Goal: Task Accomplishment & Management: Use online tool/utility

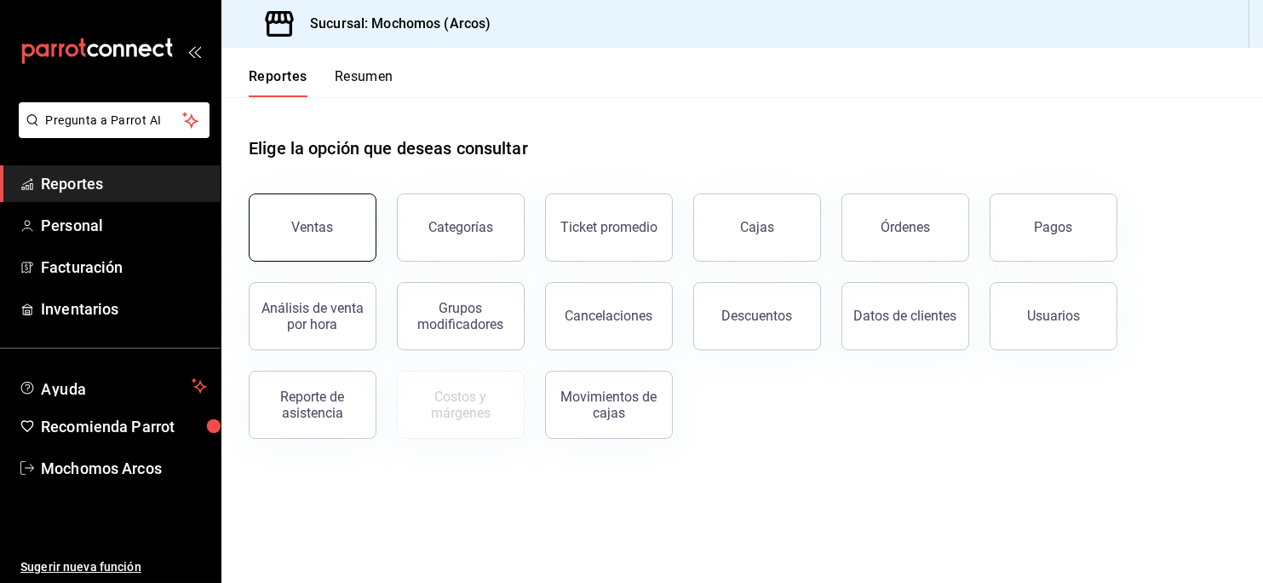
click at [336, 210] on button "Ventas" at bounding box center [313, 227] width 128 height 68
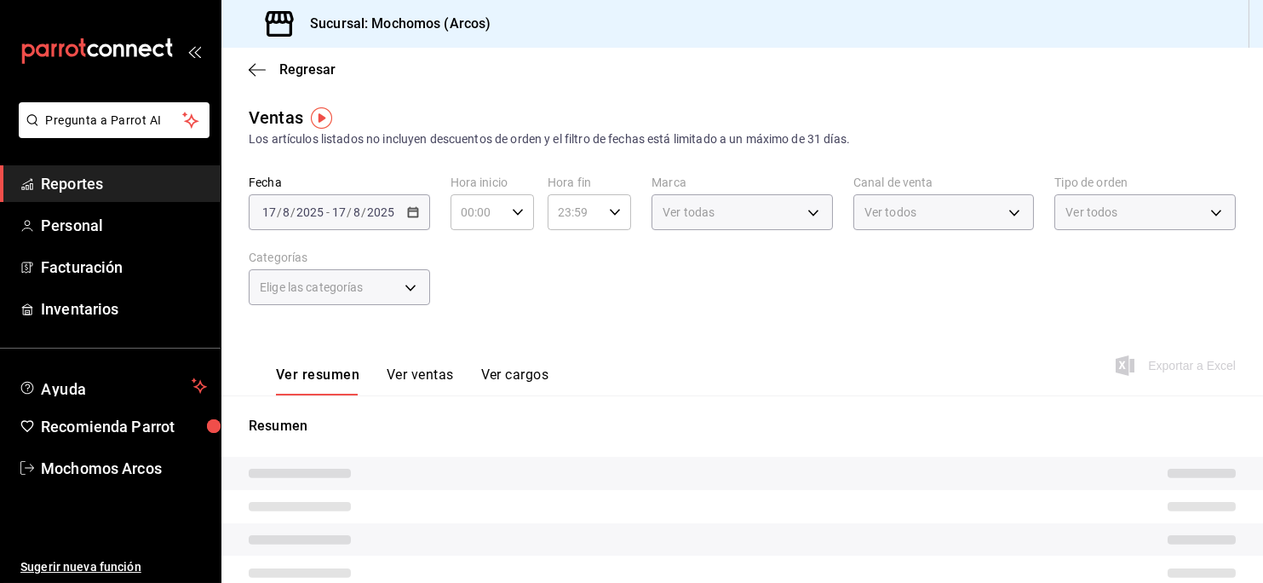
type input "05:00"
type input "PARROT,UBER_EATS,RAPPI,DIDI_FOOD,ONLINE"
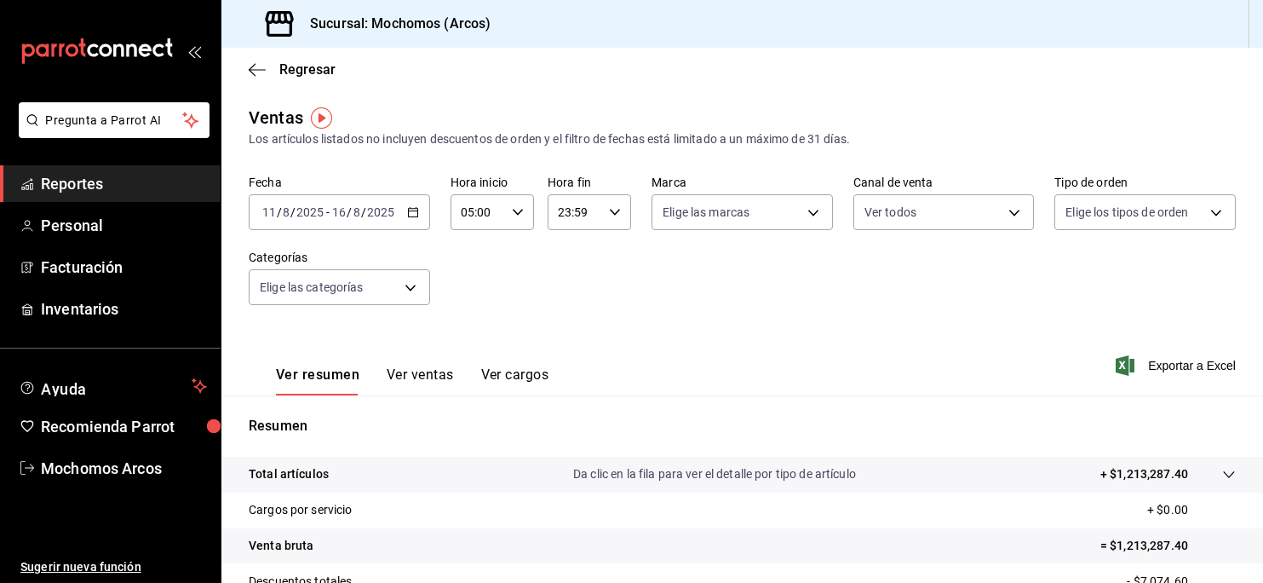
click at [401, 206] on div "[DATE] [DATE] - [DATE] [DATE]" at bounding box center [339, 212] width 181 height 36
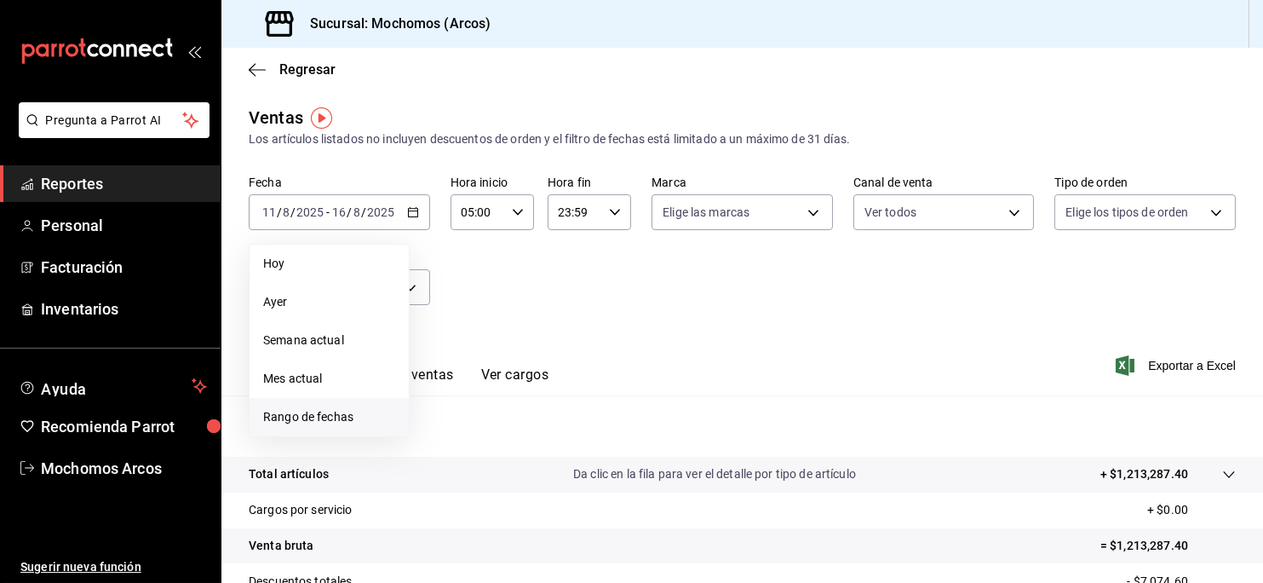
click at [347, 422] on span "Rango de fechas" at bounding box center [329, 417] width 132 height 18
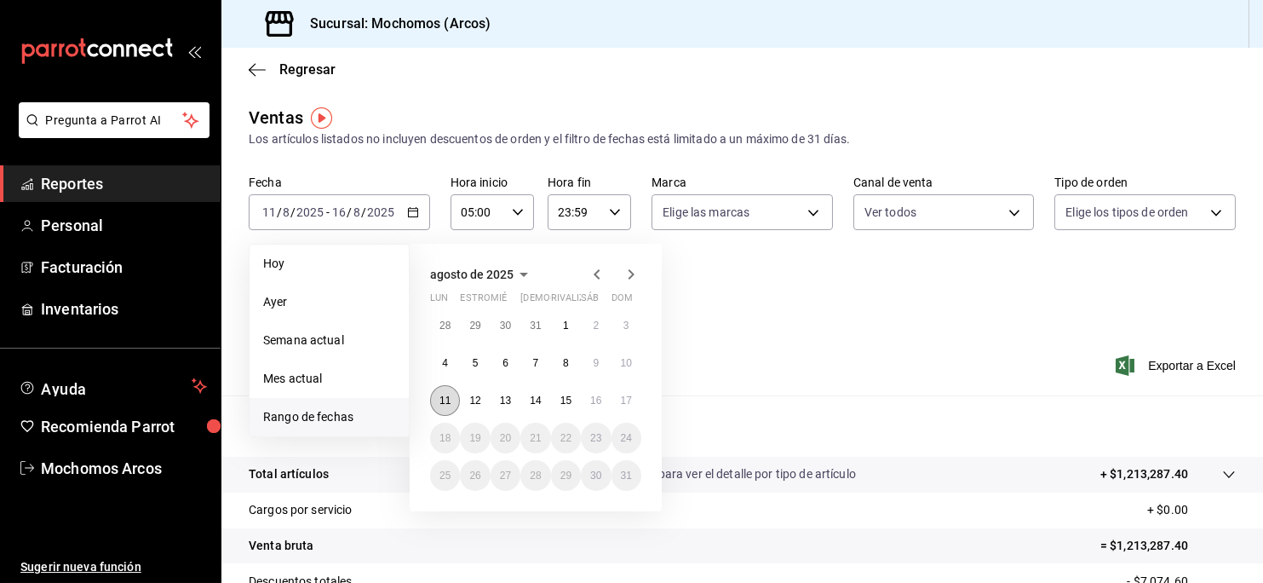
click at [442, 405] on button "11" at bounding box center [445, 400] width 30 height 31
click at [635, 395] on button "17" at bounding box center [627, 400] width 30 height 31
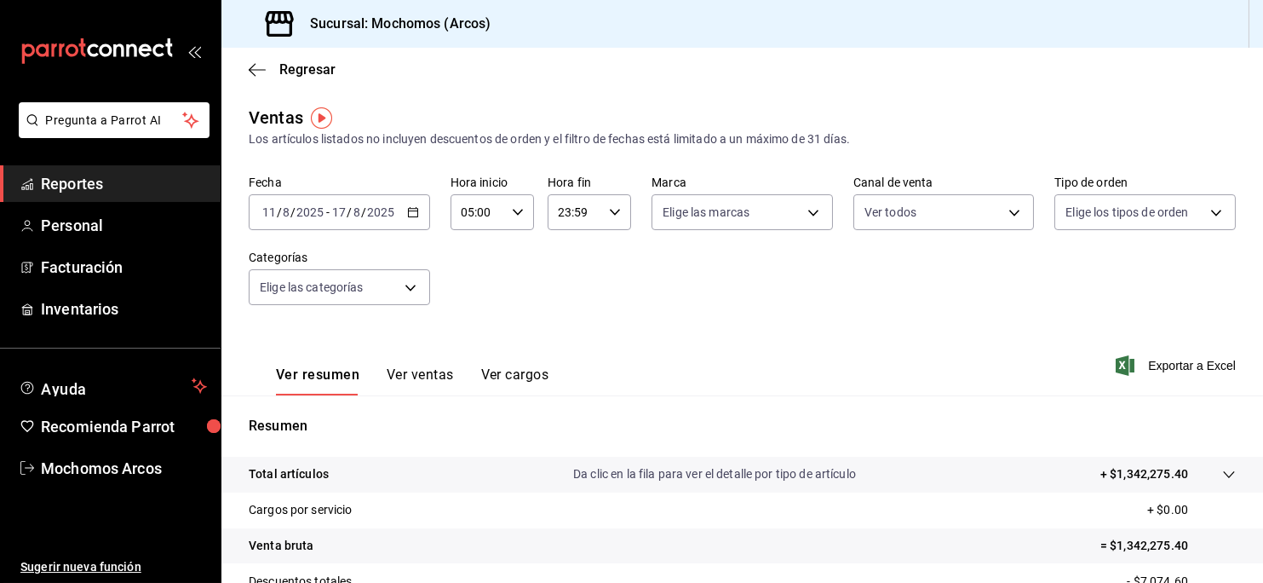
click at [595, 214] on div "23:59 Hora fin" at bounding box center [589, 212] width 83 height 36
click at [602, 212] on div at bounding box center [631, 291] width 1263 height 583
click at [609, 212] on icon "button" at bounding box center [615, 212] width 12 height 12
click at [612, 212] on div at bounding box center [631, 291] width 1263 height 583
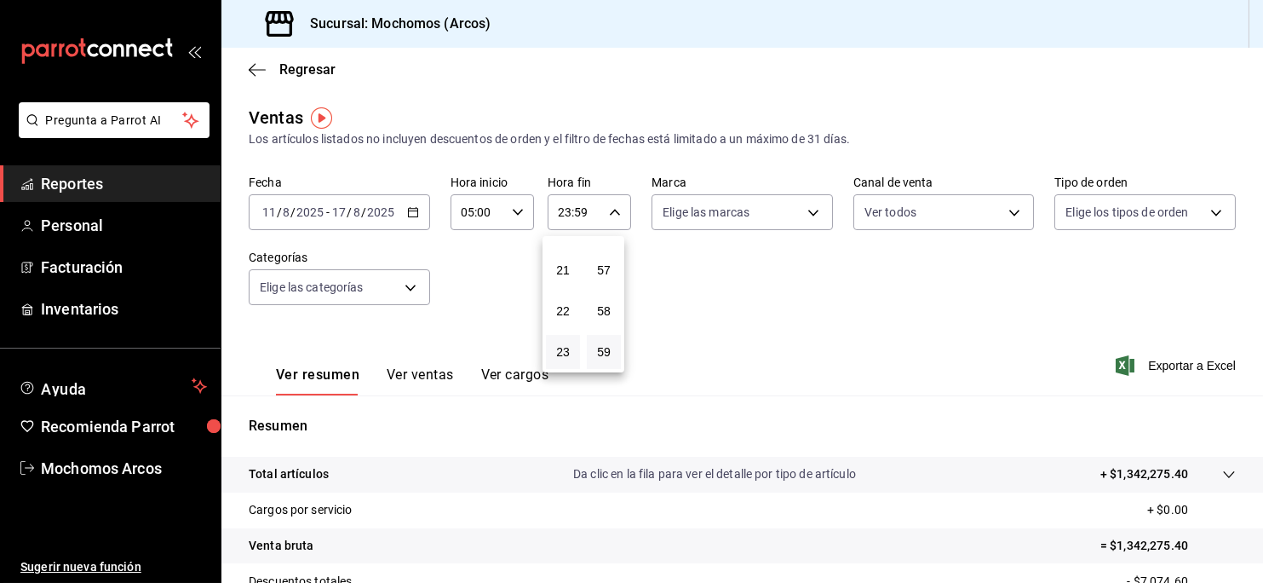
click at [612, 212] on div at bounding box center [631, 291] width 1263 height 583
click at [612, 212] on icon "button" at bounding box center [615, 212] width 12 height 12
click at [565, 214] on div at bounding box center [631, 291] width 1263 height 583
click at [609, 209] on icon "button" at bounding box center [615, 212] width 12 height 12
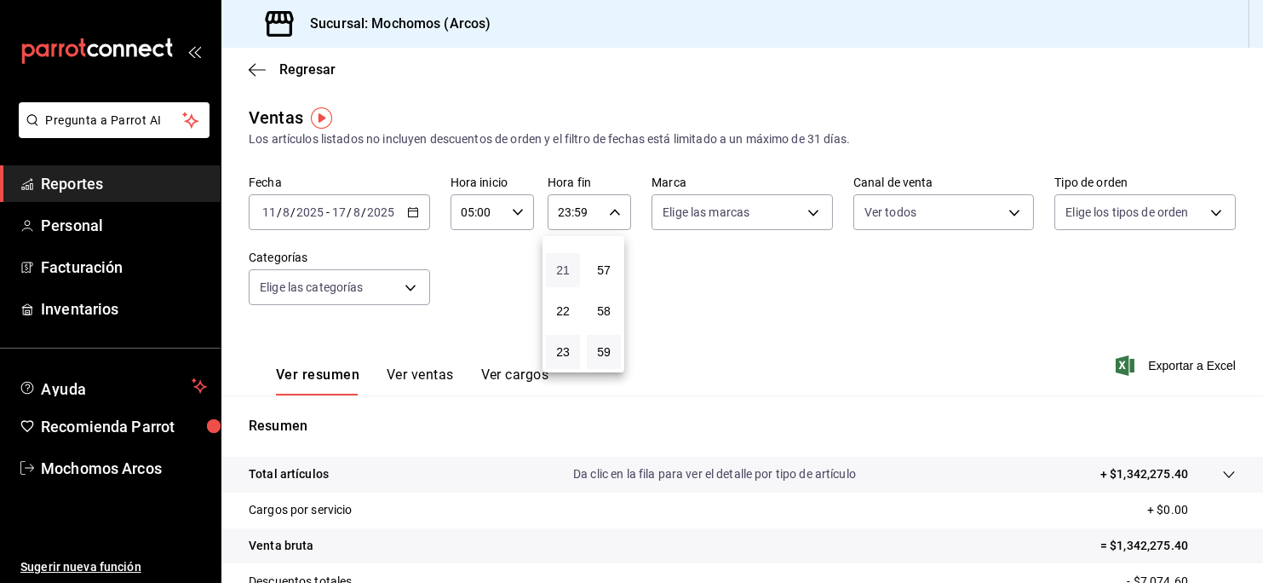
drag, startPoint x: 589, startPoint y: 267, endPoint x: 556, endPoint y: 266, distance: 32.4
click at [558, 266] on div "00 01 02 03 04 05 06 07 08 09 10 11 12 13 14 15 16 17 18 19 20 21 22 23 00 01 0…" at bounding box center [584, 304] width 82 height 136
drag, startPoint x: 557, startPoint y: 266, endPoint x: 573, endPoint y: 265, distance: 16.2
click at [569, 275] on button "21" at bounding box center [563, 270] width 34 height 34
click at [601, 263] on span "57" at bounding box center [604, 270] width 14 height 14
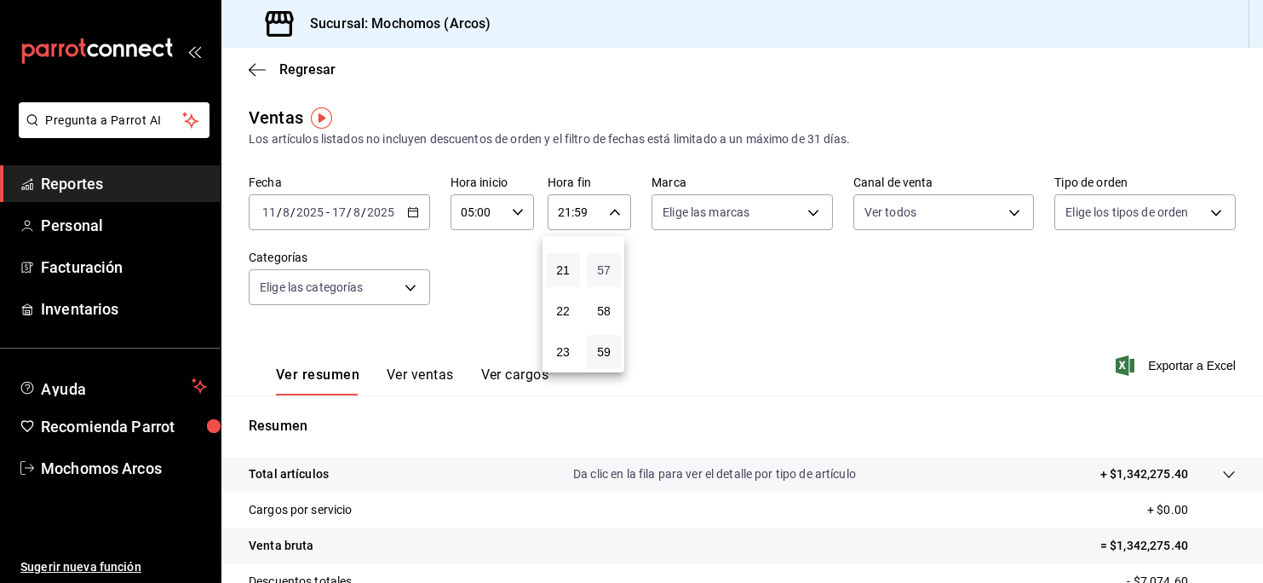
type input "21:57"
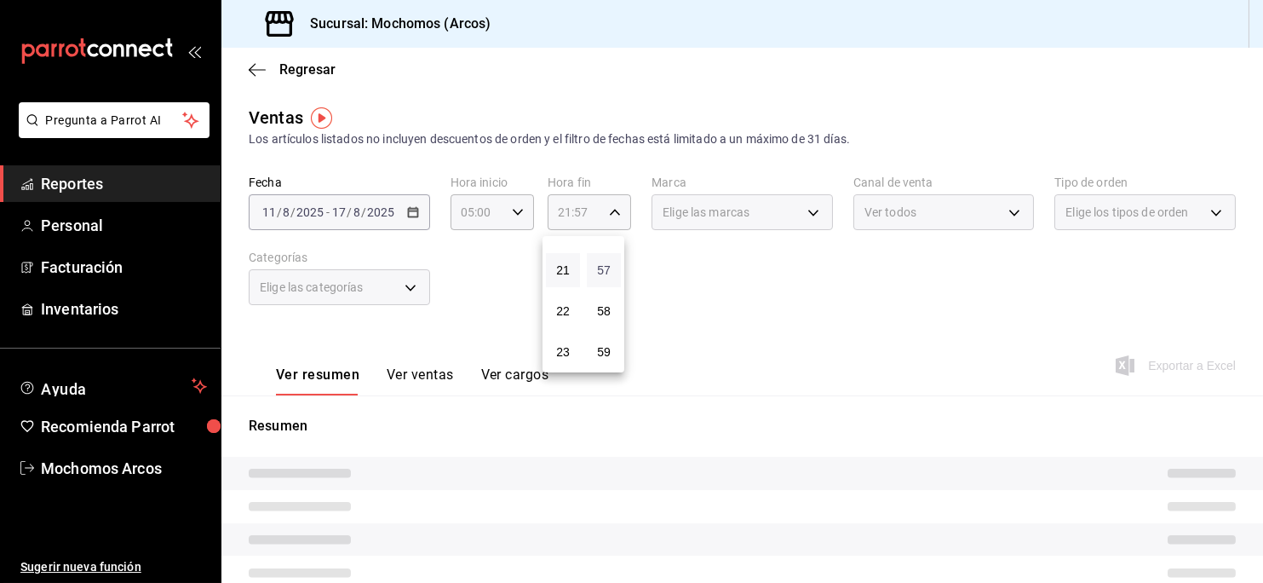
click at [606, 263] on span "57" at bounding box center [604, 270] width 14 height 14
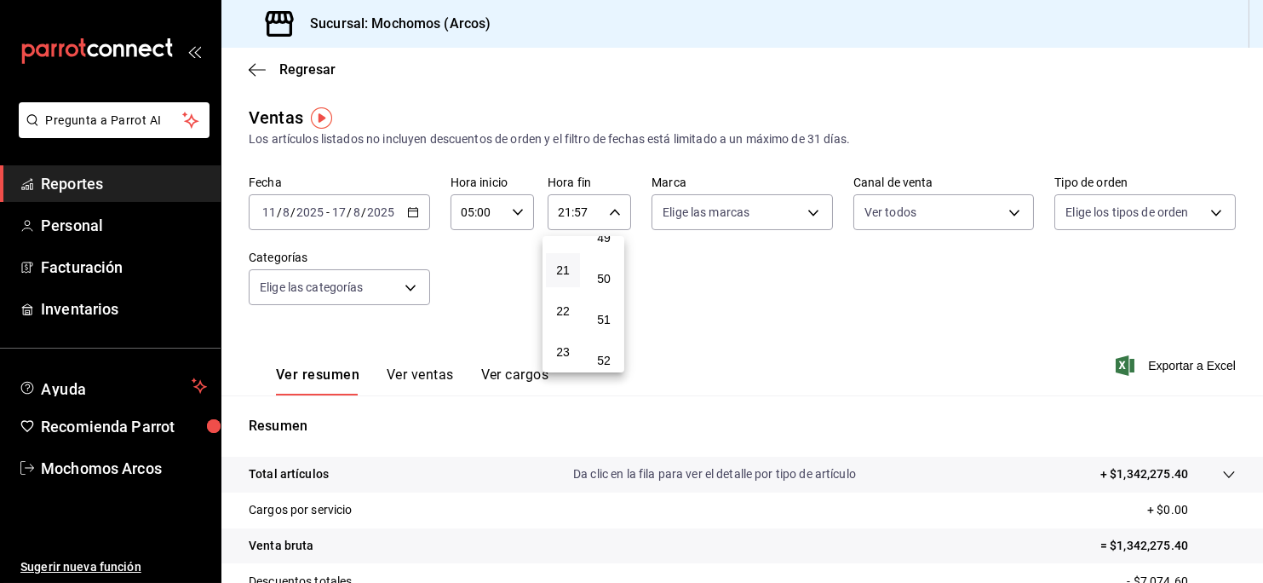
scroll to position [1978, 0]
click at [606, 248] on span "48" at bounding box center [604, 241] width 14 height 14
type input "21:48"
click at [566, 264] on span "21" at bounding box center [563, 270] width 14 height 14
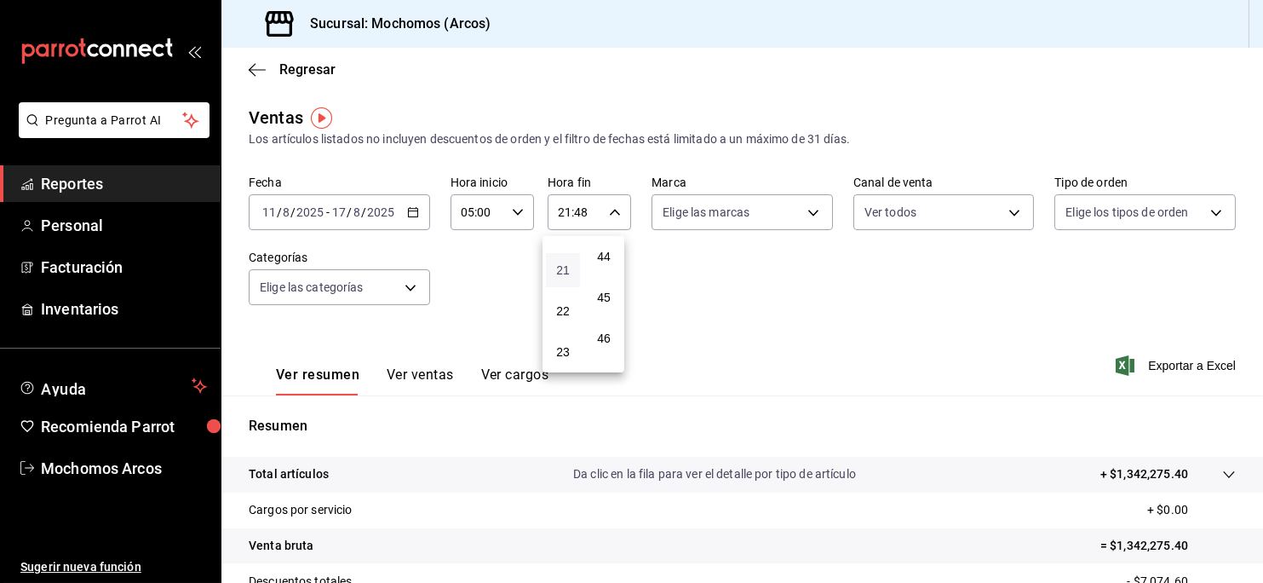
click at [566, 264] on span "21" at bounding box center [563, 270] width 14 height 14
click at [567, 319] on span "06" at bounding box center [563, 320] width 14 height 14
click at [603, 304] on span "45" at bounding box center [604, 297] width 14 height 14
type input "06:45"
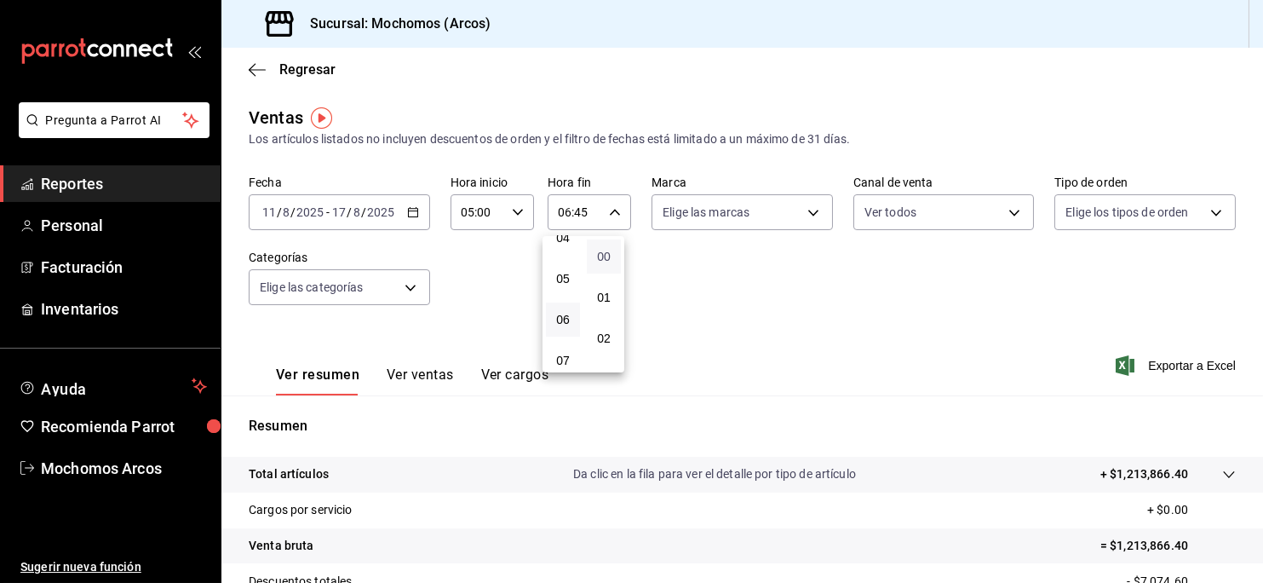
click at [606, 257] on span "00" at bounding box center [604, 257] width 14 height 14
click at [649, 279] on div at bounding box center [631, 291] width 1263 height 583
click at [610, 214] on \(Stroke\) "button" at bounding box center [615, 212] width 10 height 6
click at [575, 204] on input "06:00" at bounding box center [575, 212] width 55 height 34
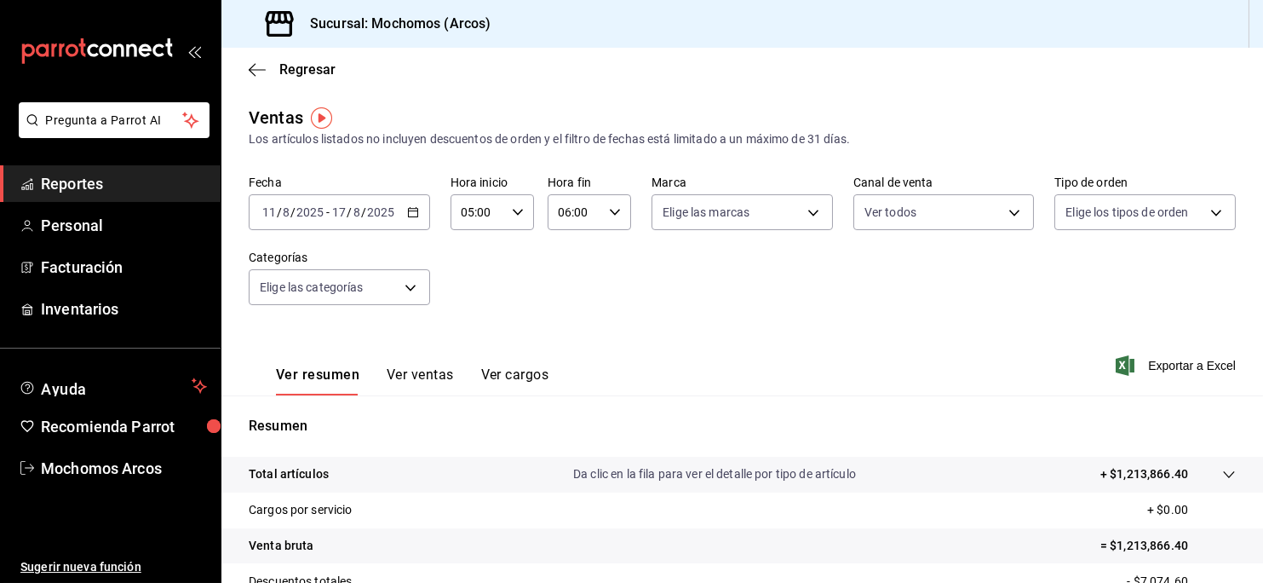
click at [574, 216] on input "06:00" at bounding box center [575, 212] width 55 height 34
click at [563, 215] on input "06:00" at bounding box center [575, 212] width 55 height 34
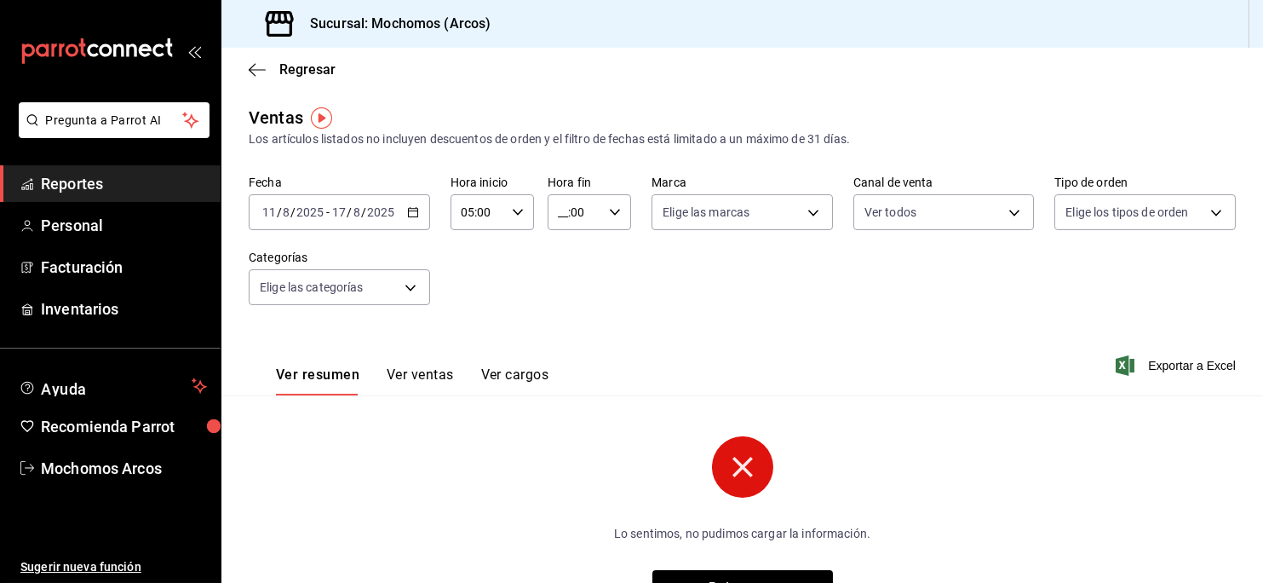
click at [609, 216] on icon "button" at bounding box center [615, 212] width 12 height 12
click at [569, 267] on button "00" at bounding box center [563, 256] width 34 height 34
type input "00:00"
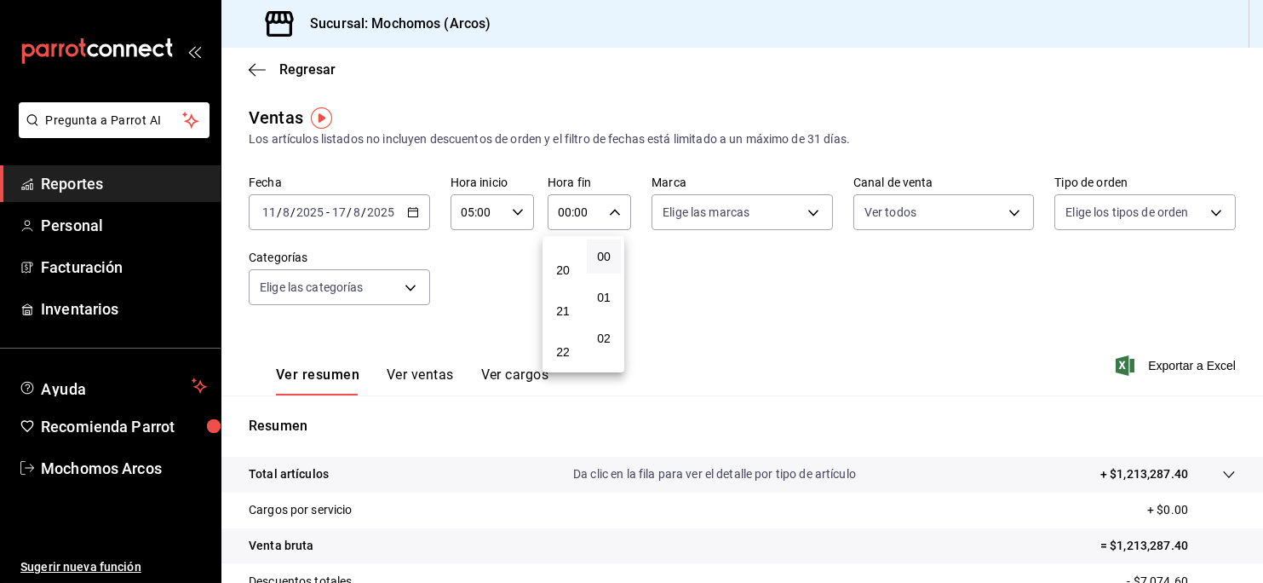
scroll to position [759, 0]
click at [565, 235] on span "18" at bounding box center [563, 234] width 14 height 14
type input "18:00"
click at [546, 216] on button "18" at bounding box center [563, 233] width 34 height 34
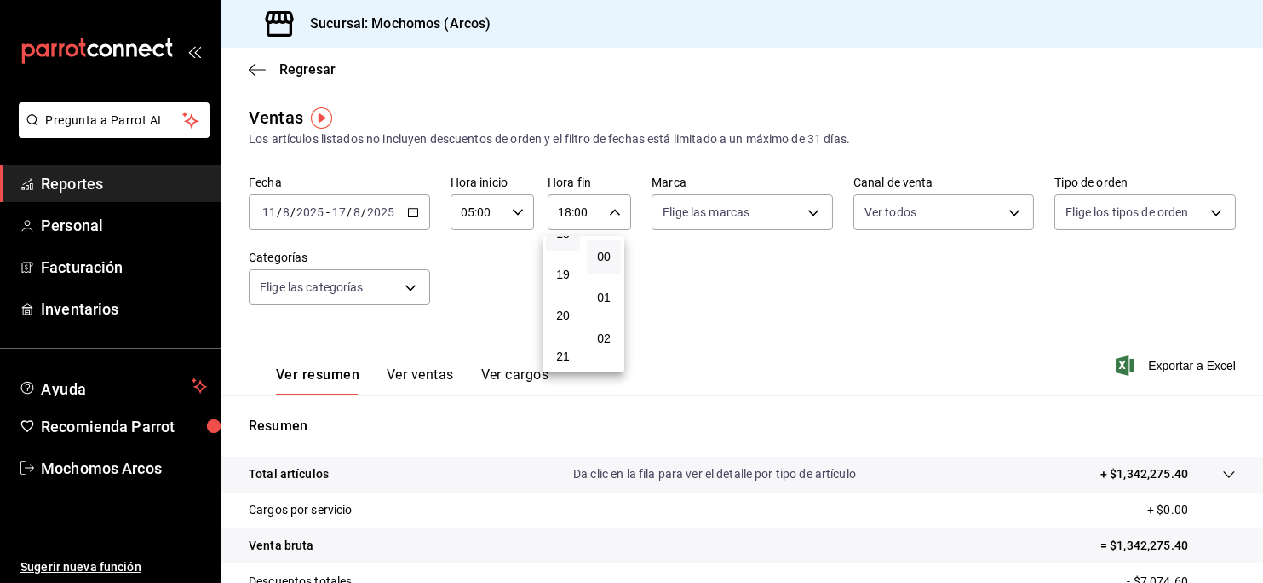
click at [808, 221] on div at bounding box center [631, 291] width 1263 height 583
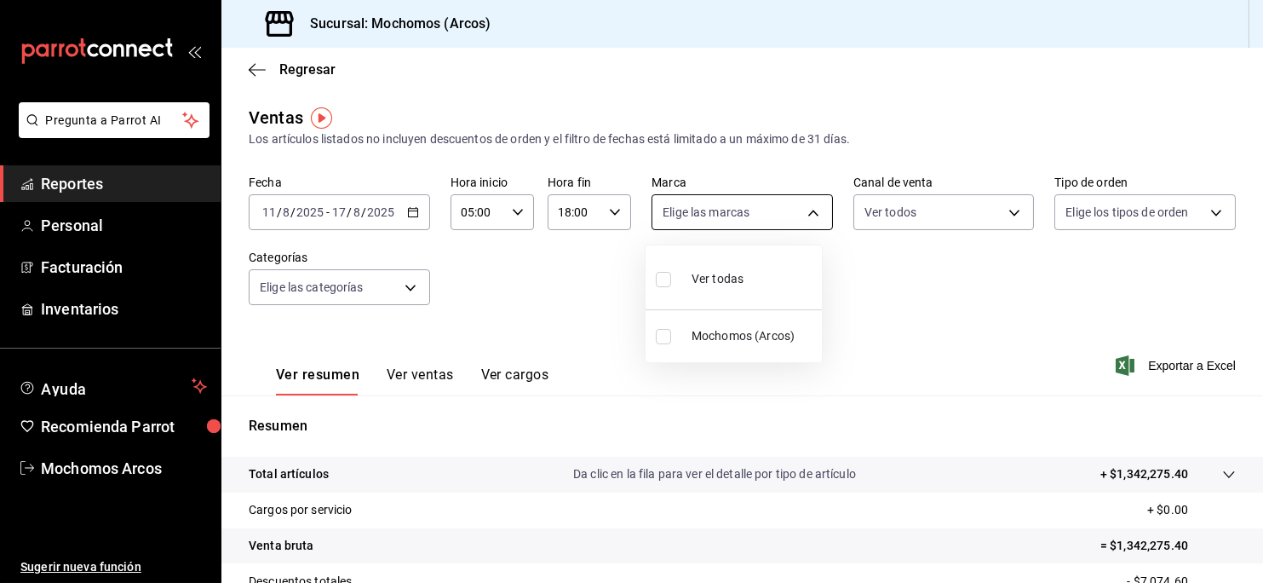
click at [808, 214] on body "Pregunta a Parrot AI Reportes Personal Facturación Inventarios Ayuda Recomienda…" at bounding box center [631, 291] width 1263 height 583
click at [662, 286] on input "checkbox" at bounding box center [663, 279] width 15 height 15
checkbox input "true"
type input "dd36a3dd-8c35-4563-bc3a-0ae6137ce787"
checkbox input "true"
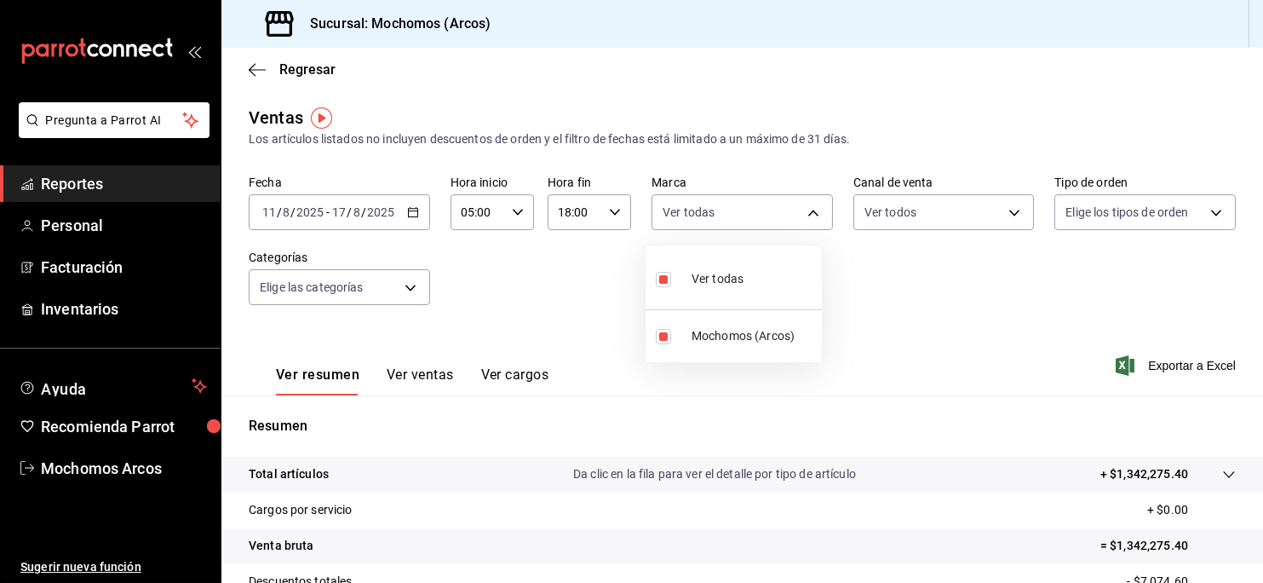
click at [662, 286] on input "checkbox" at bounding box center [663, 279] width 15 height 15
checkbox input "false"
click at [664, 281] on input "checkbox" at bounding box center [663, 279] width 15 height 15
checkbox input "true"
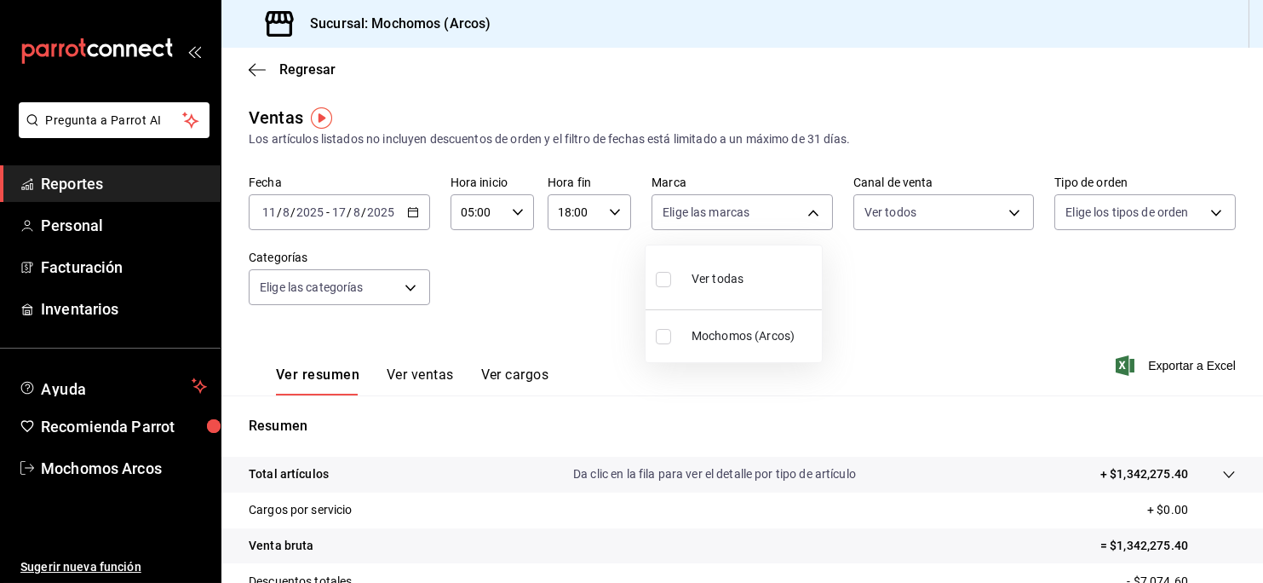
type input "dd36a3dd-8c35-4563-bc3a-0ae6137ce787"
checkbox input "true"
click at [421, 286] on div at bounding box center [631, 291] width 1263 height 583
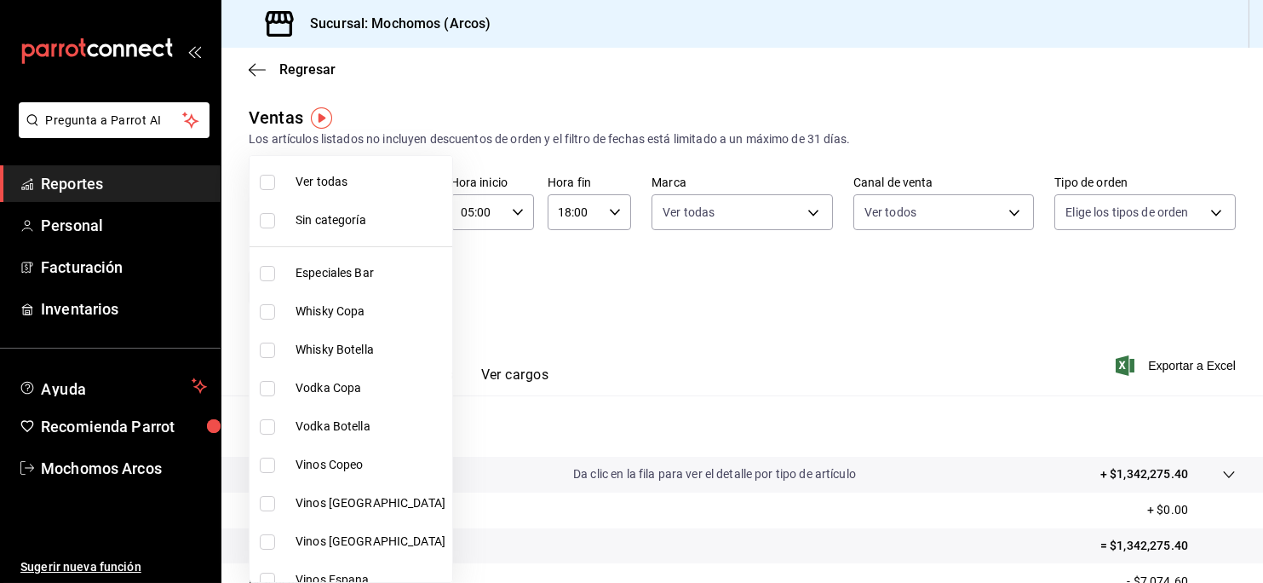
click at [397, 285] on body "Pregunta a Parrot AI Reportes Personal Facturación Inventarios Ayuda Recomienda…" at bounding box center [631, 291] width 1263 height 583
click at [265, 182] on input "checkbox" at bounding box center [267, 182] width 15 height 15
checkbox input "true"
type input "7597c5c0-c189-439a-a9b1-46cc8ee7ac78,78dcea9d-0226-4a72-8dbe-4ec0b47d6941,3e6ec…"
checkbox input "true"
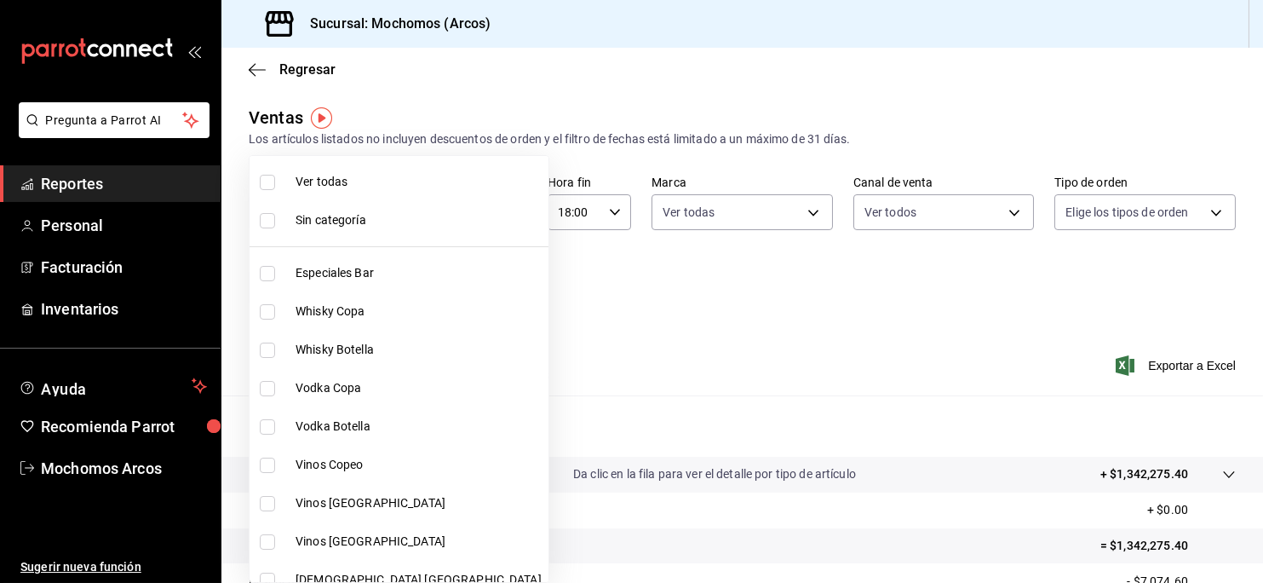
checkbox input "true"
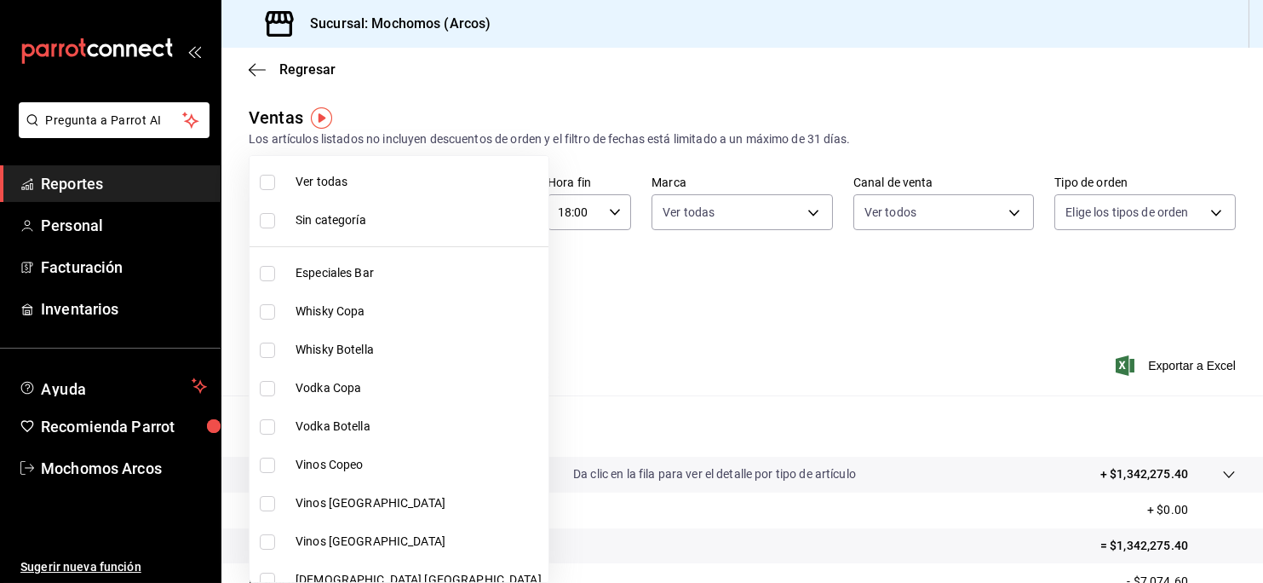
checkbox input "true"
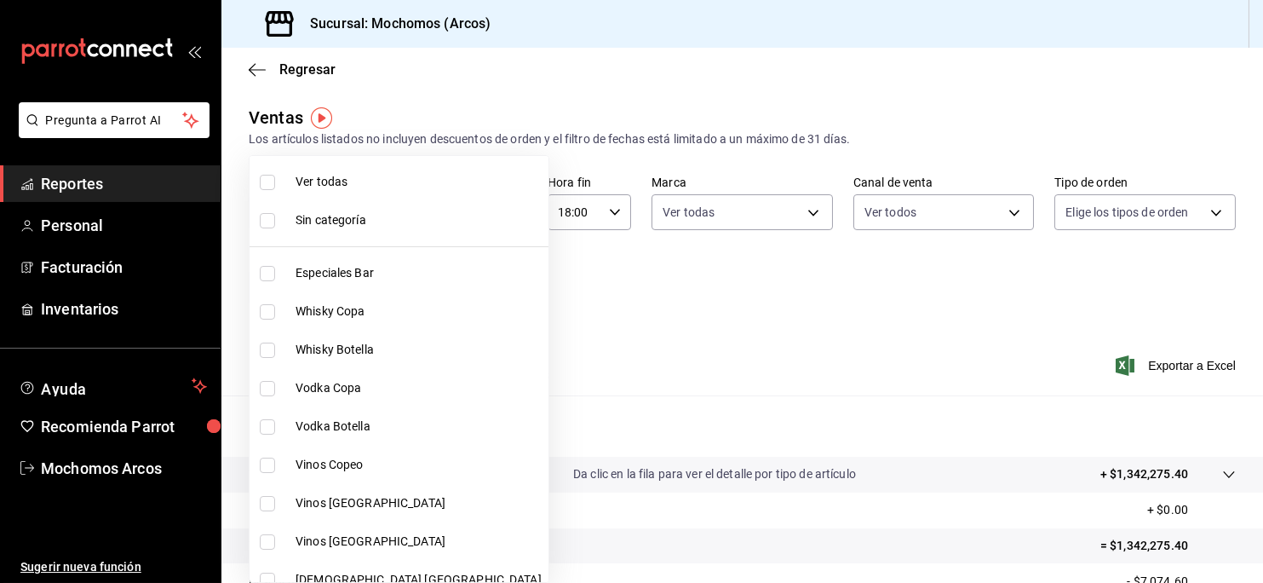
checkbox input "true"
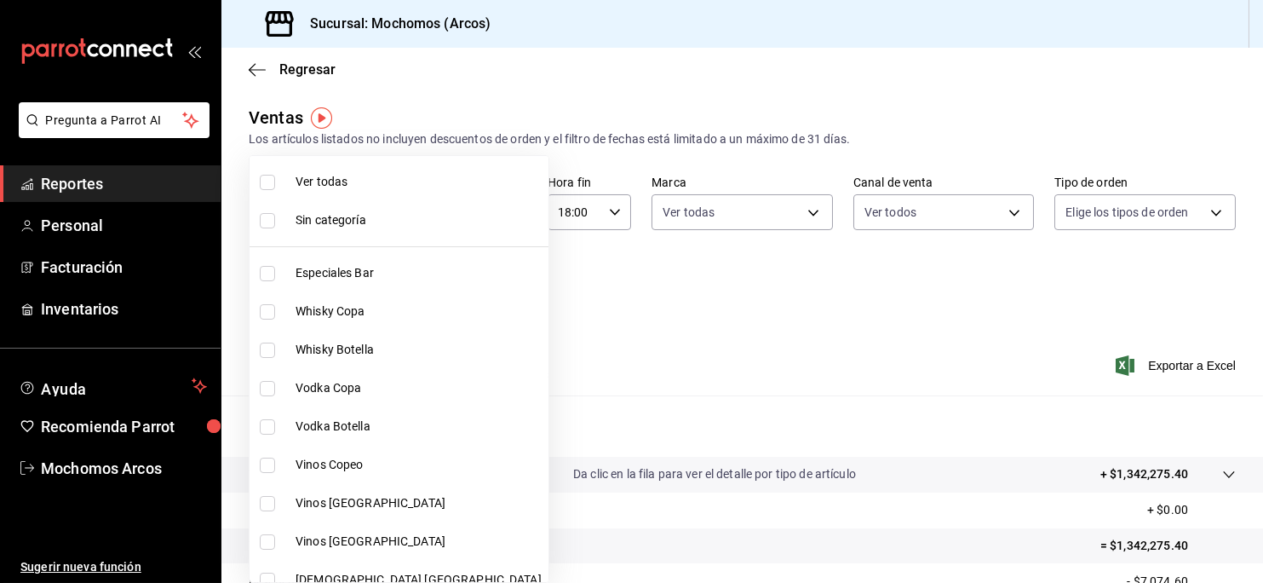
checkbox input "true"
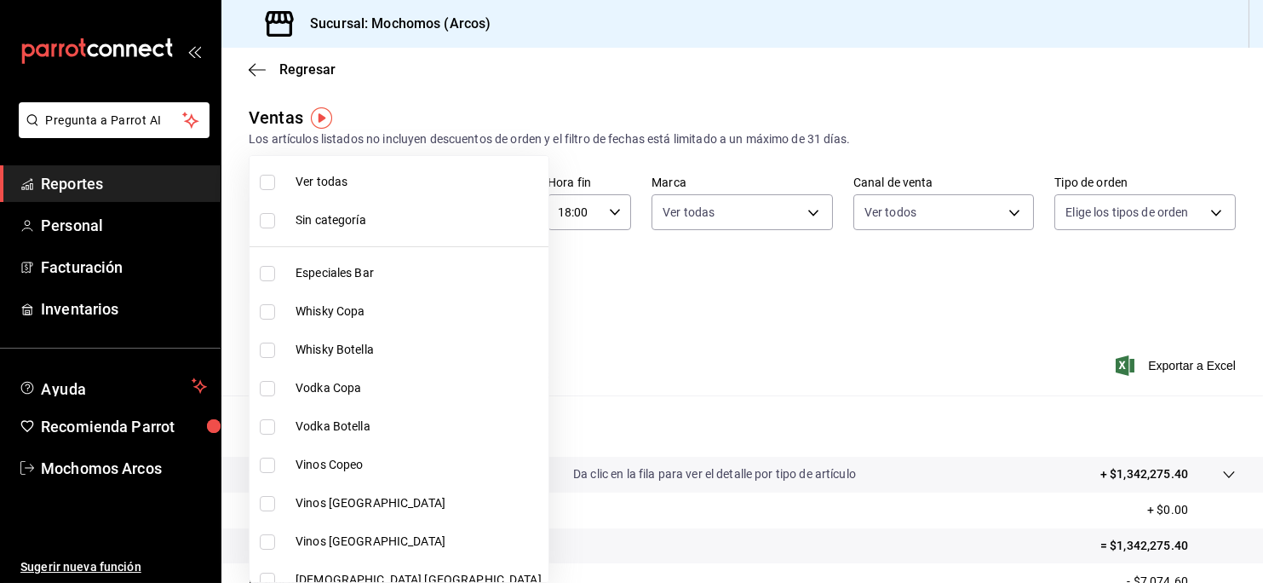
checkbox input "true"
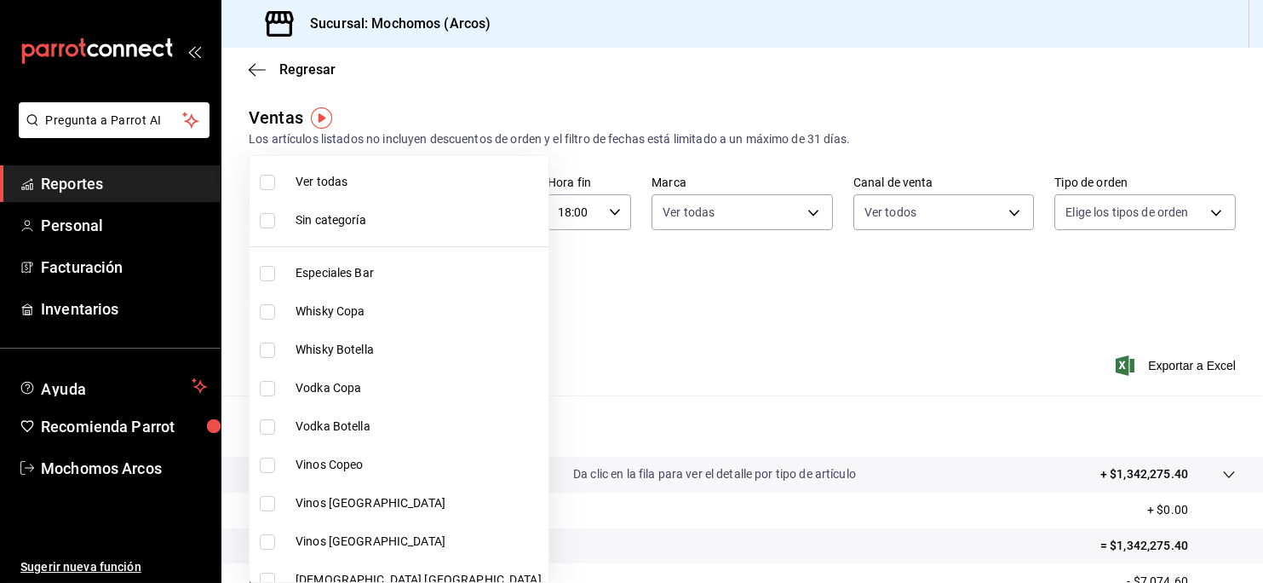
checkbox input "true"
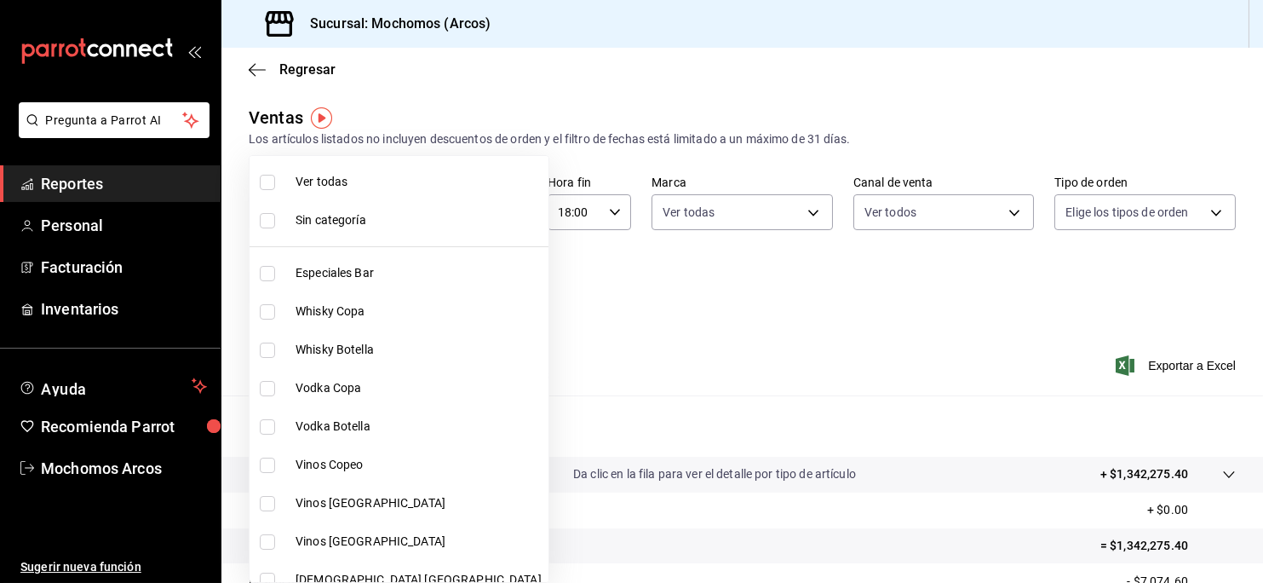
checkbox input "true"
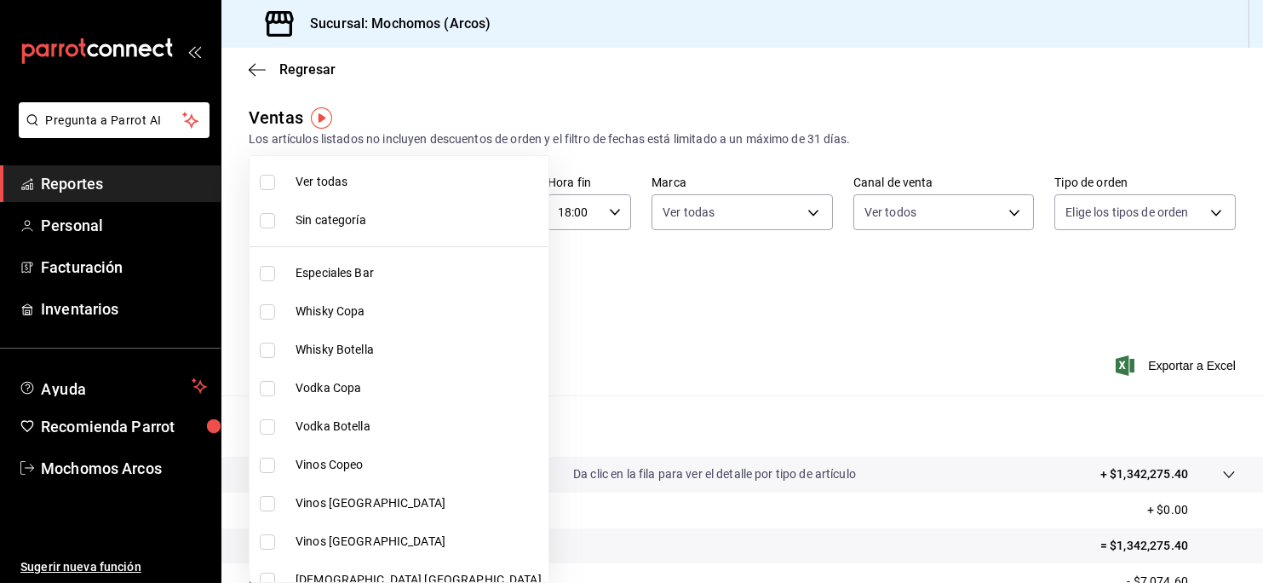
checkbox input "true"
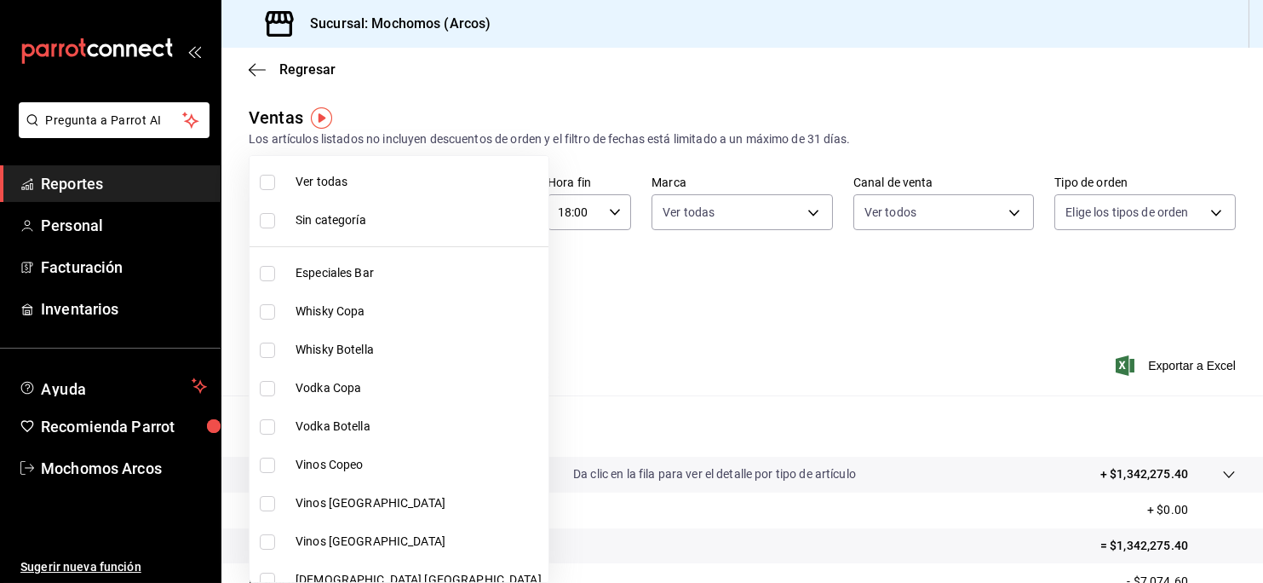
checkbox input "true"
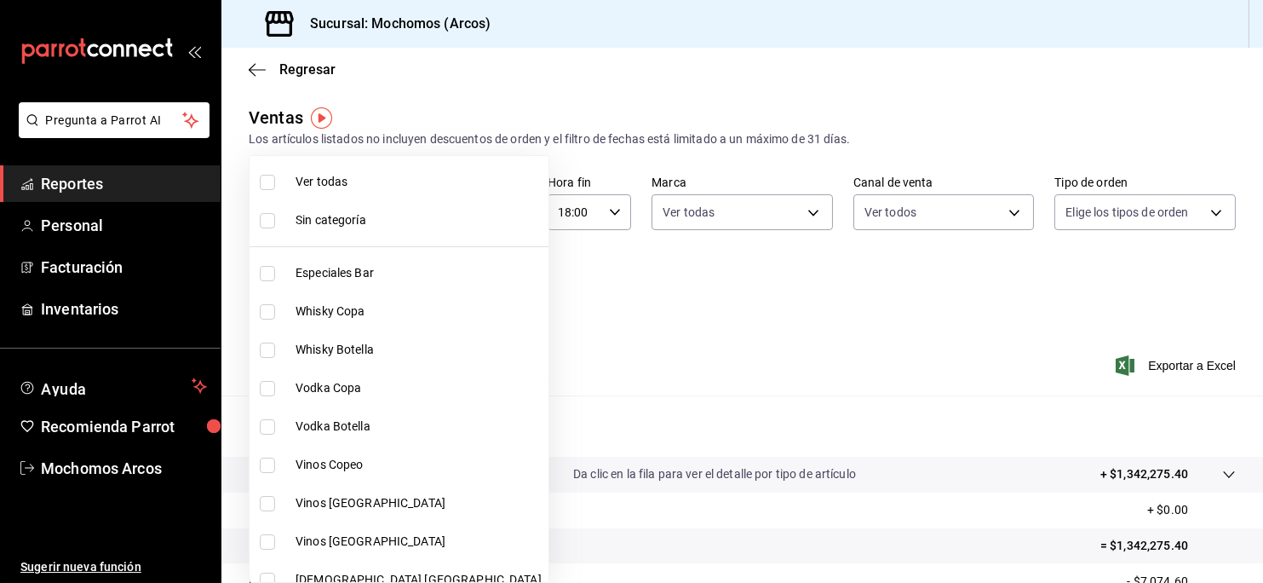
checkbox input "true"
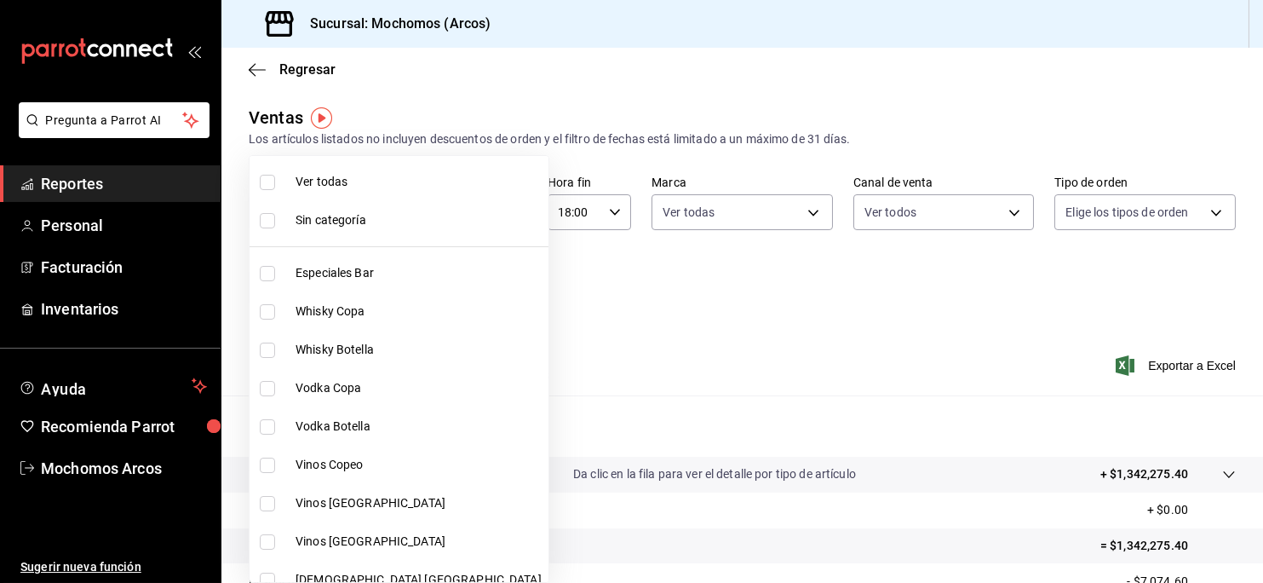
checkbox input "true"
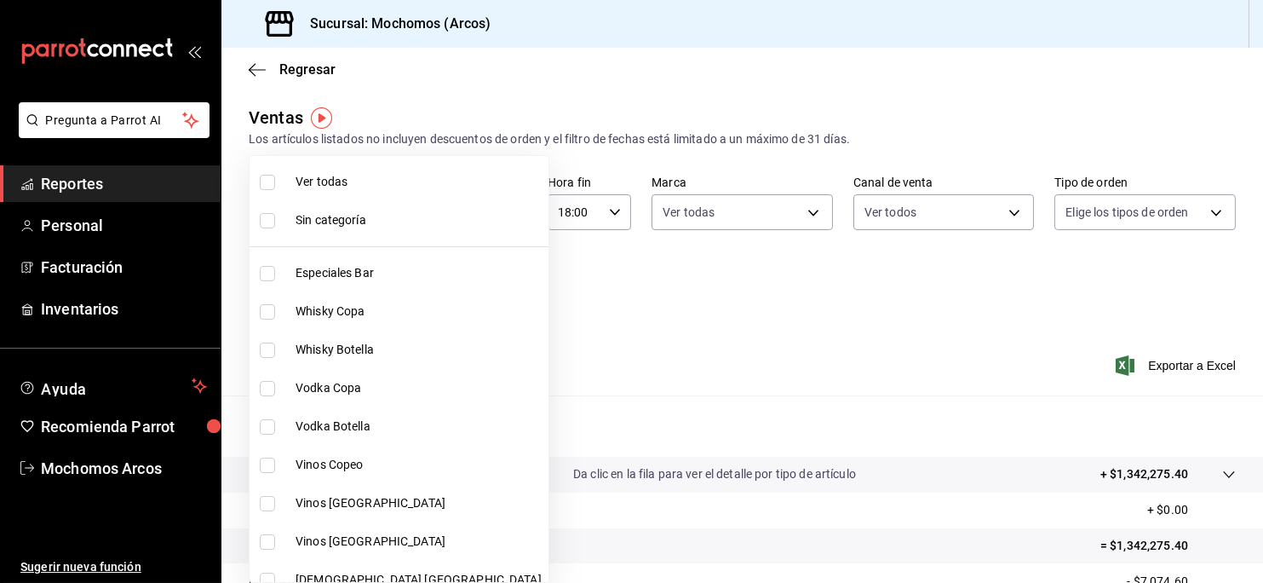
checkbox input "true"
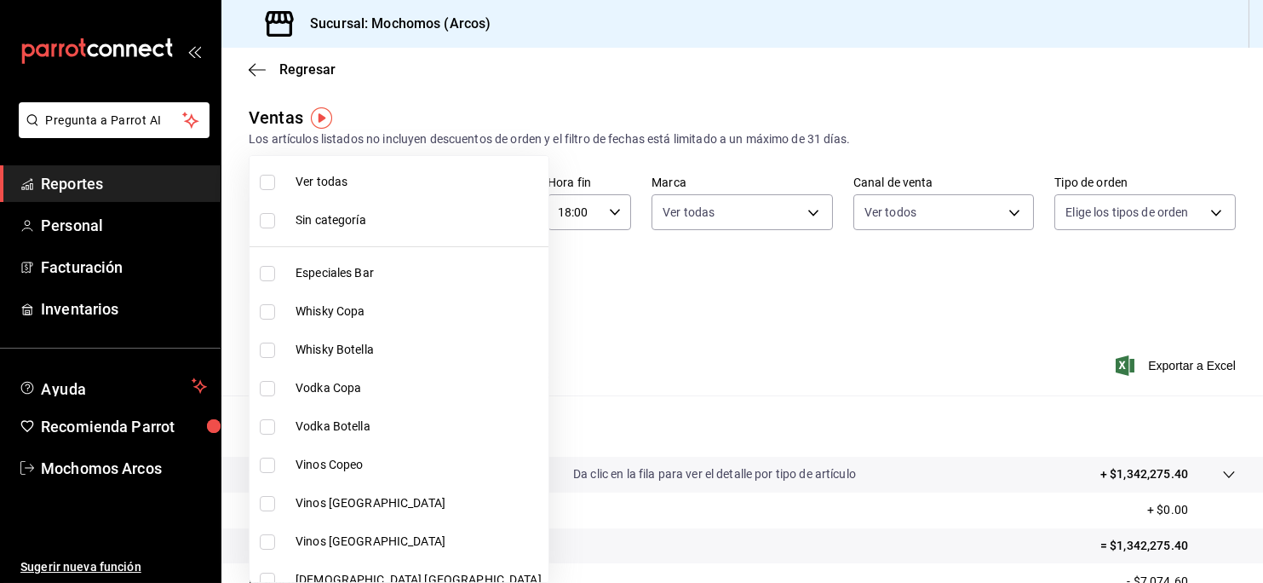
checkbox input "true"
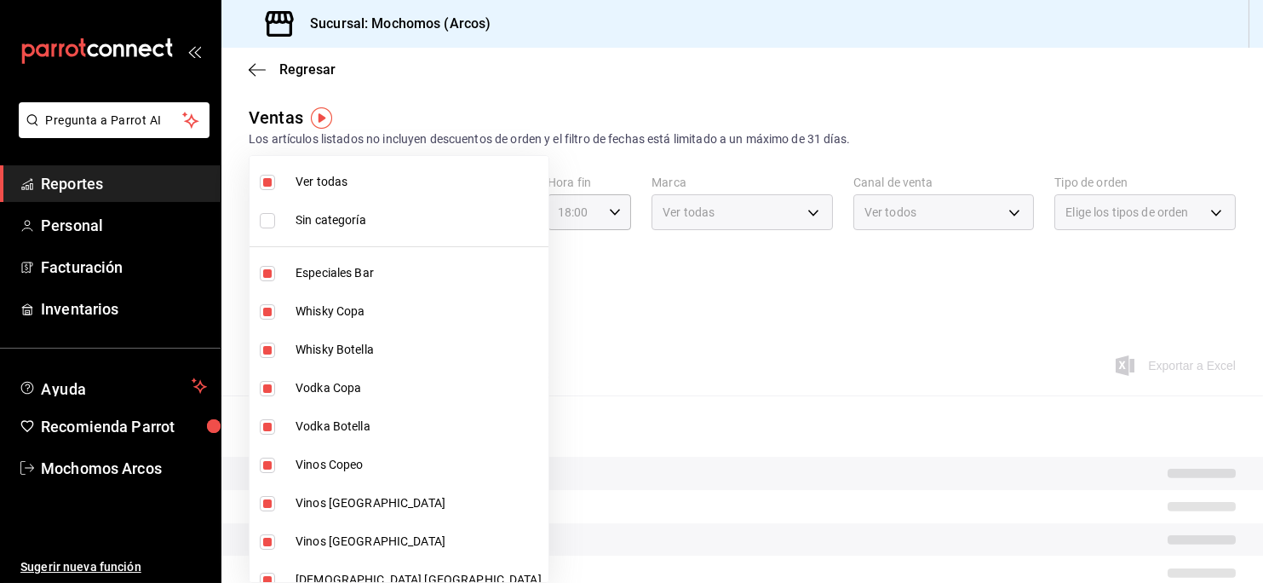
click at [654, 322] on div at bounding box center [631, 291] width 1263 height 583
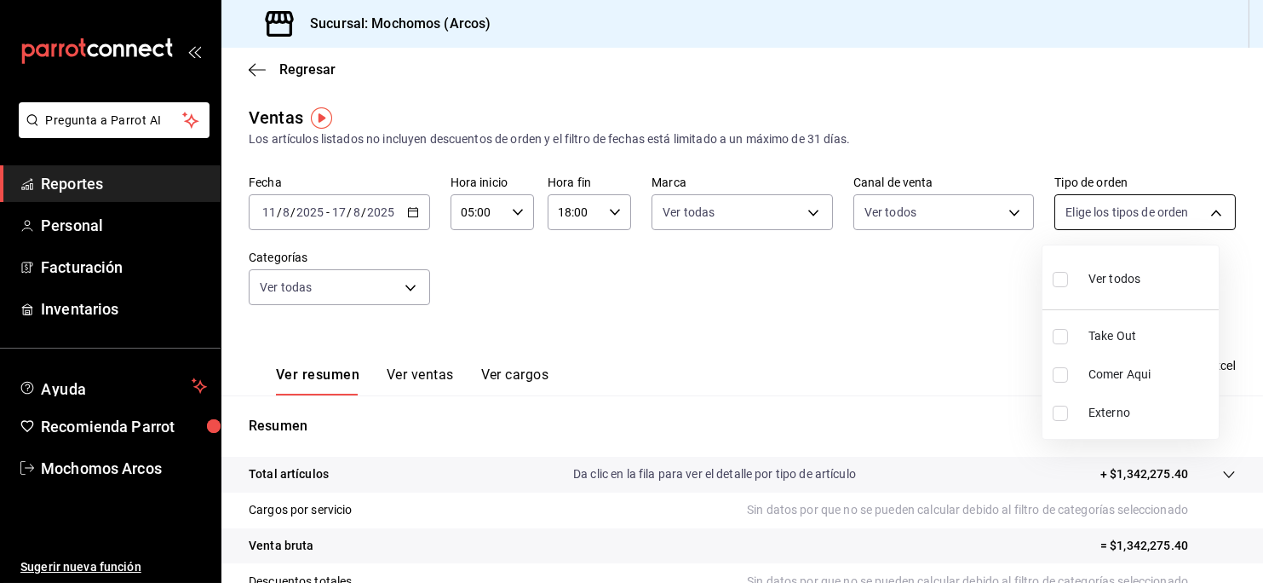
click at [1204, 210] on body "Pregunta a Parrot AI Reportes Personal Facturación Inventarios Ayuda Recomienda…" at bounding box center [631, 291] width 1263 height 583
click at [1062, 275] on input "checkbox" at bounding box center [1060, 279] width 15 height 15
checkbox input "true"
type input "c6b8ee8d-4955-4723-bae1-372b147e207b,27be71f3-ce18-4cfa-bd3b-e966efc6a73f,EXTER…"
checkbox input "true"
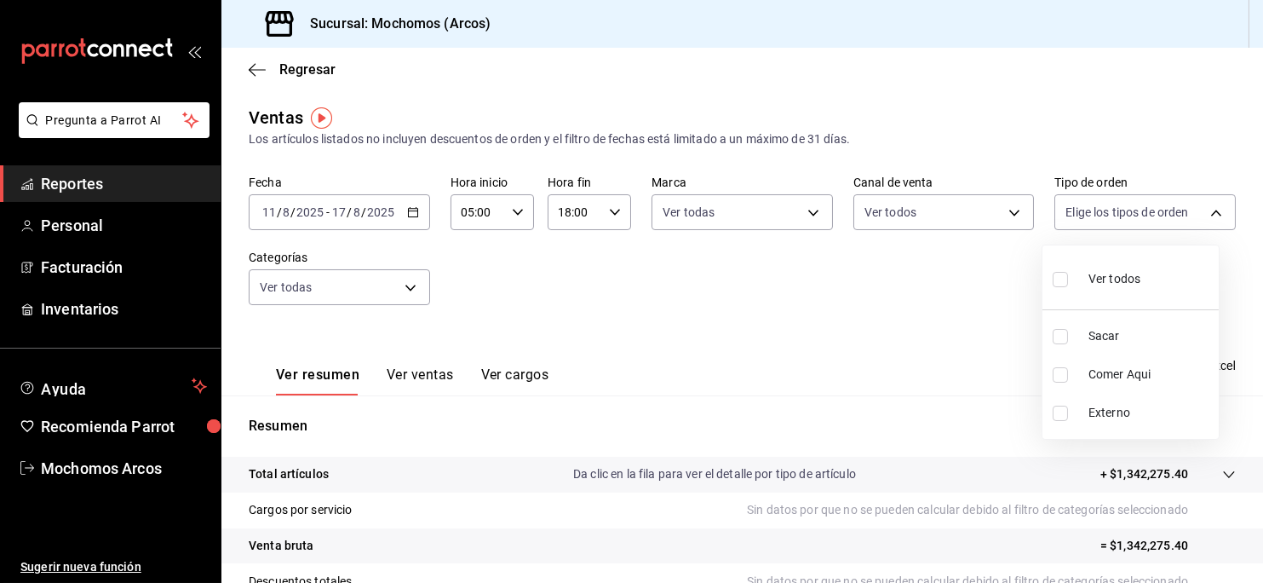
checkbox input "true"
click at [951, 391] on div at bounding box center [631, 291] width 1263 height 583
click at [1167, 362] on font "Exportar a Excel" at bounding box center [1192, 366] width 88 height 14
click at [410, 210] on icon "button" at bounding box center [413, 212] width 12 height 12
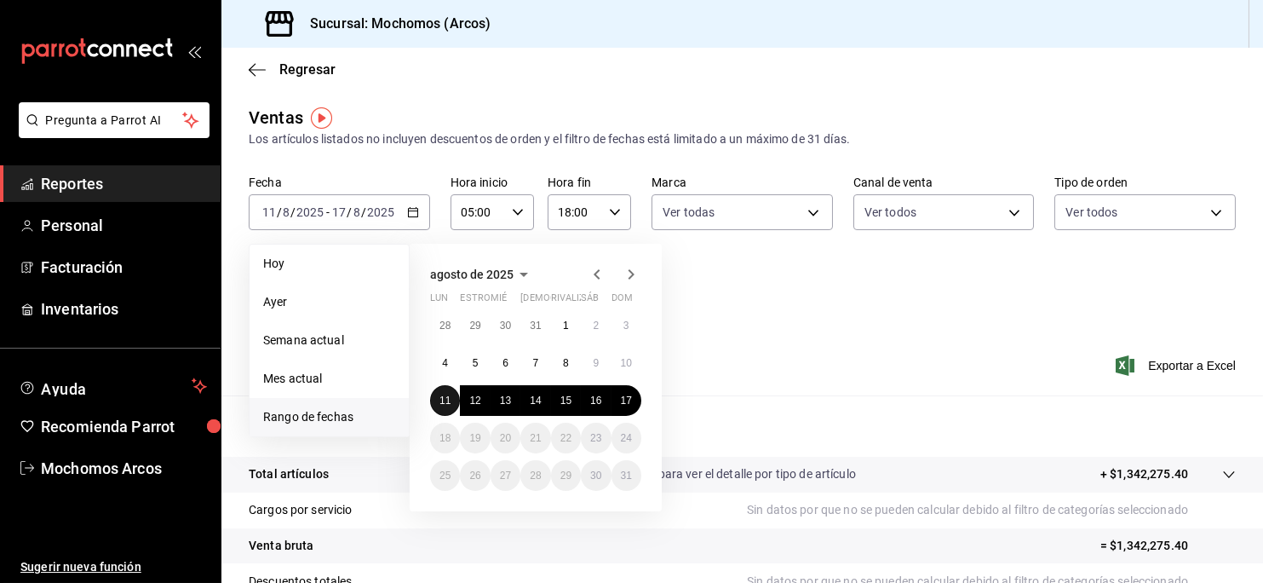
click at [440, 394] on abbr "11" at bounding box center [445, 400] width 11 height 12
click at [624, 400] on abbr "17" at bounding box center [626, 400] width 11 height 12
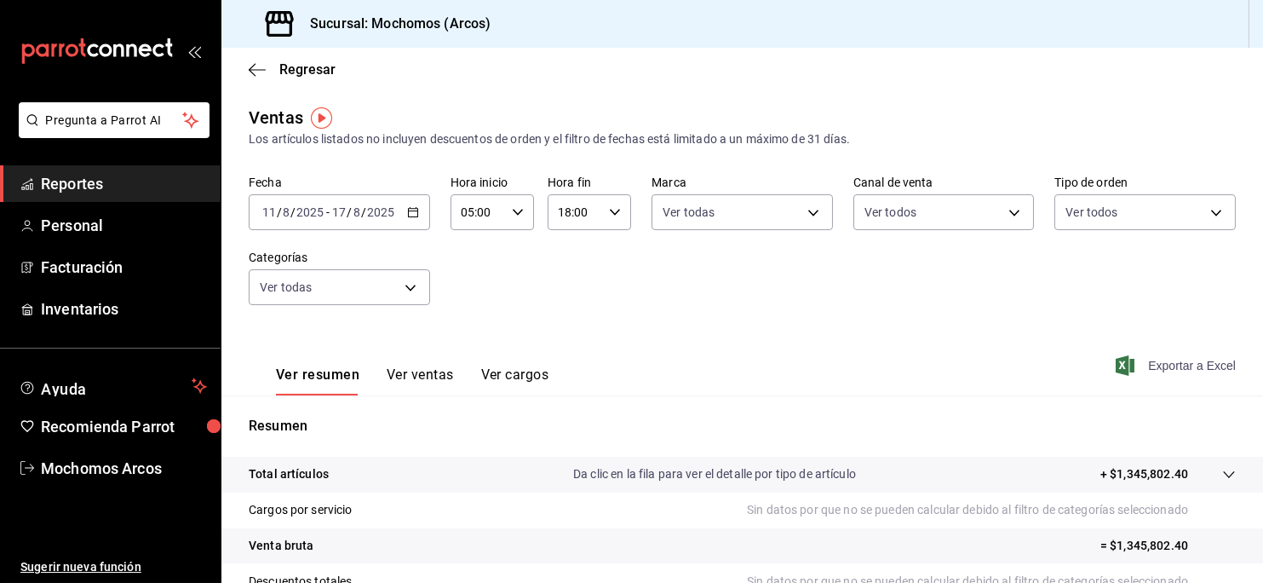
click at [1187, 360] on font "Exportar a Excel" at bounding box center [1192, 366] width 88 height 14
click at [1129, 359] on span "Exportar a Excel" at bounding box center [1177, 365] width 117 height 20
